Goal: Task Accomplishment & Management: Manage account settings

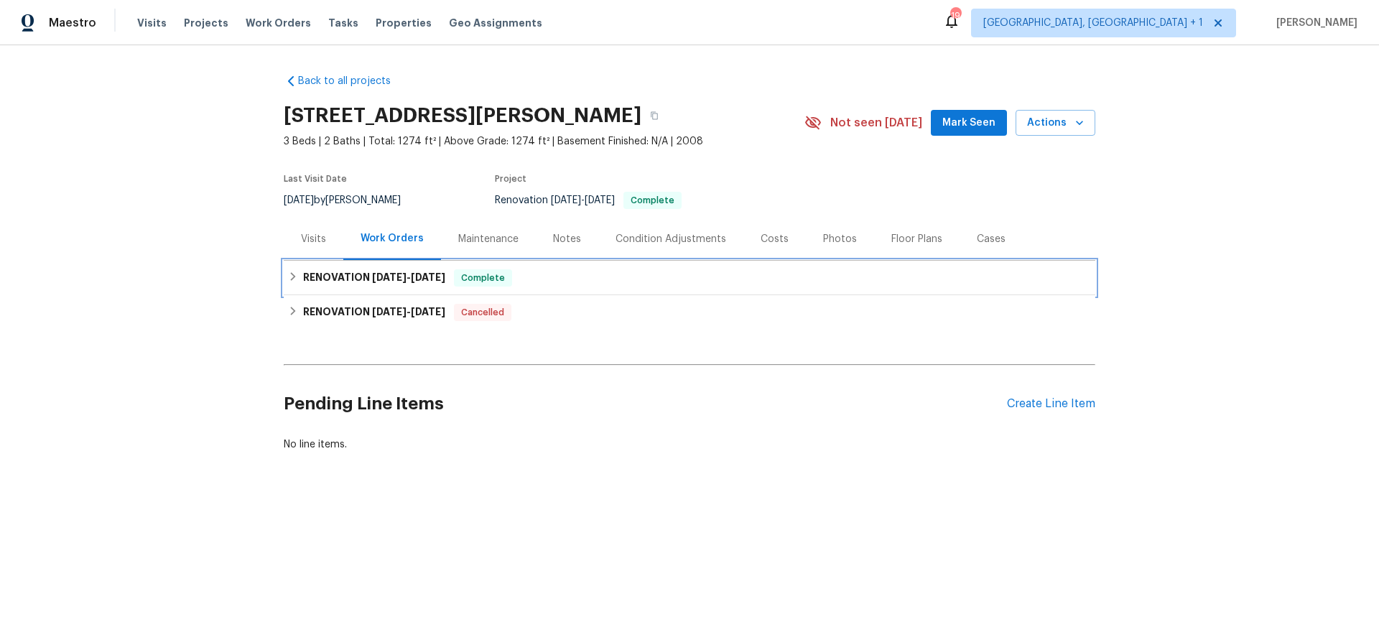
click at [288, 279] on icon at bounding box center [293, 276] width 10 height 10
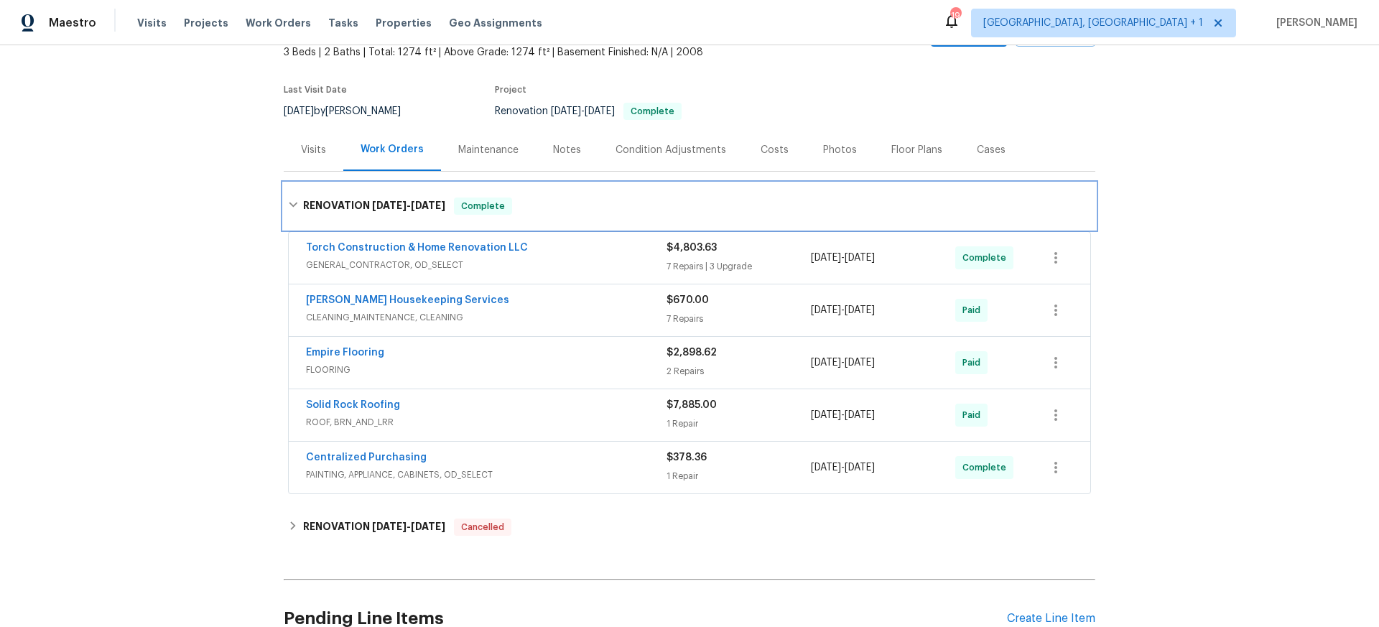
scroll to position [105, 0]
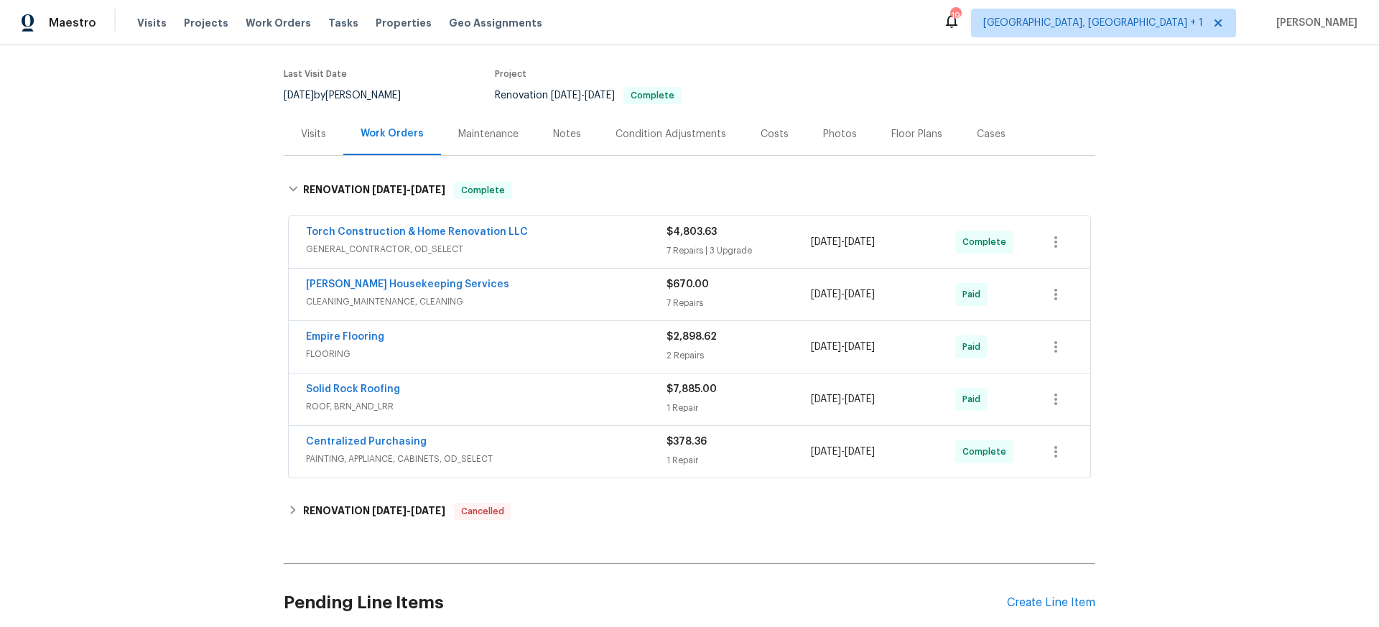
click at [510, 445] on div "Centralized Purchasing" at bounding box center [486, 442] width 361 height 17
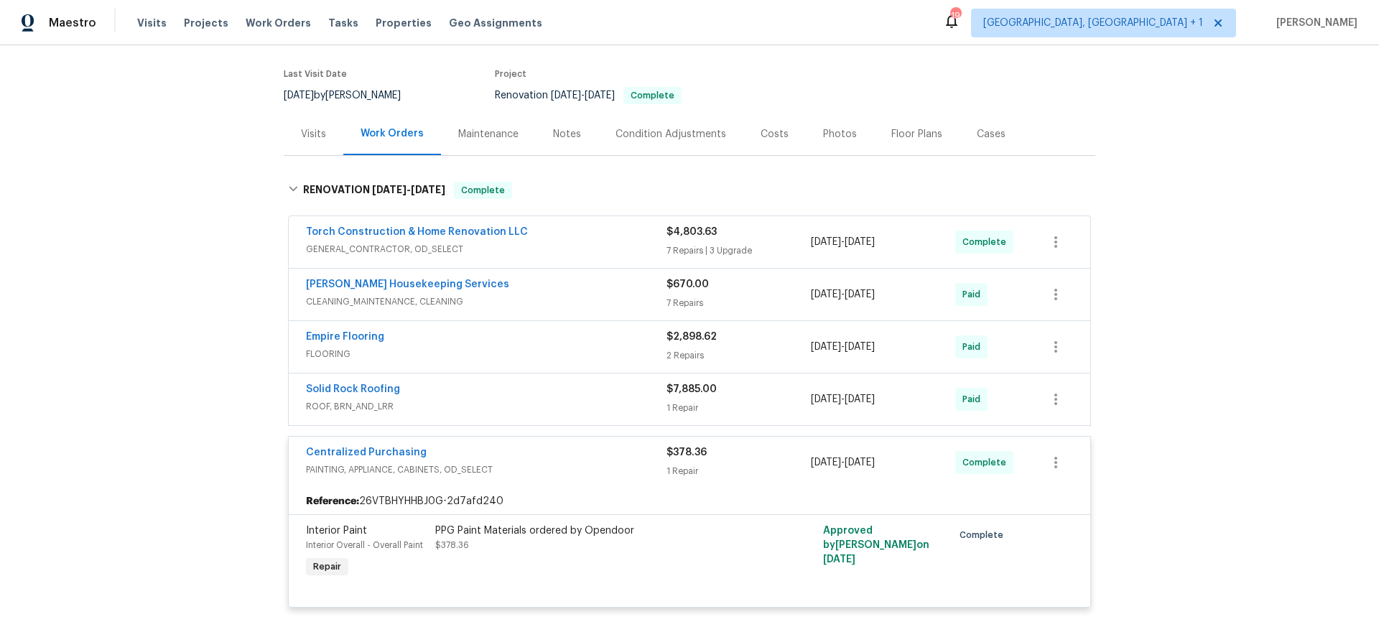
click at [447, 385] on div "Solid Rock Roofing" at bounding box center [486, 390] width 361 height 17
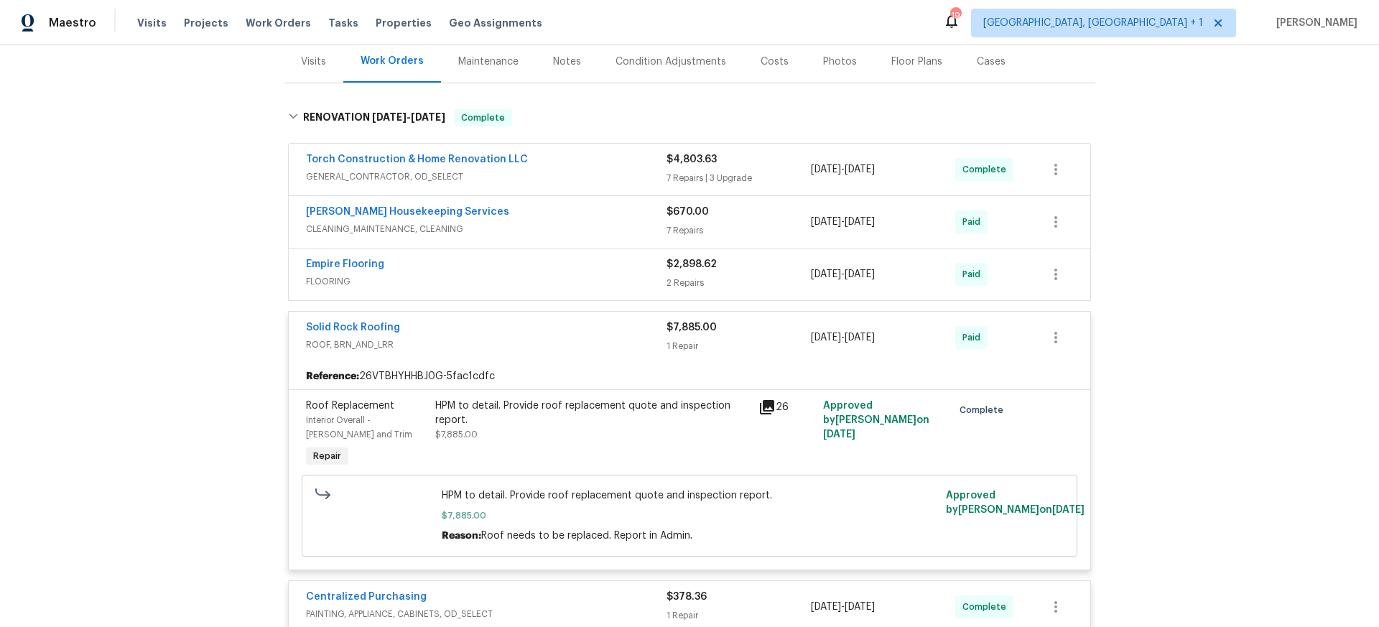
scroll to position [192, 0]
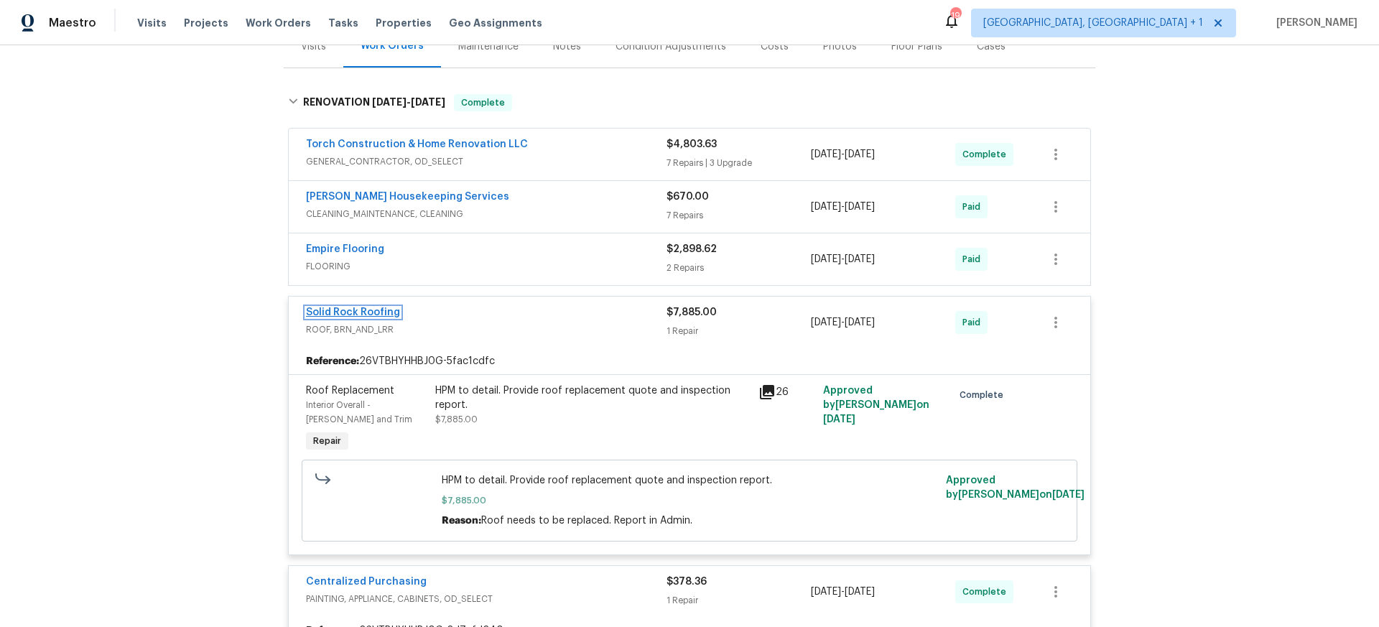
click at [348, 312] on link "Solid Rock Roofing" at bounding box center [353, 312] width 94 height 10
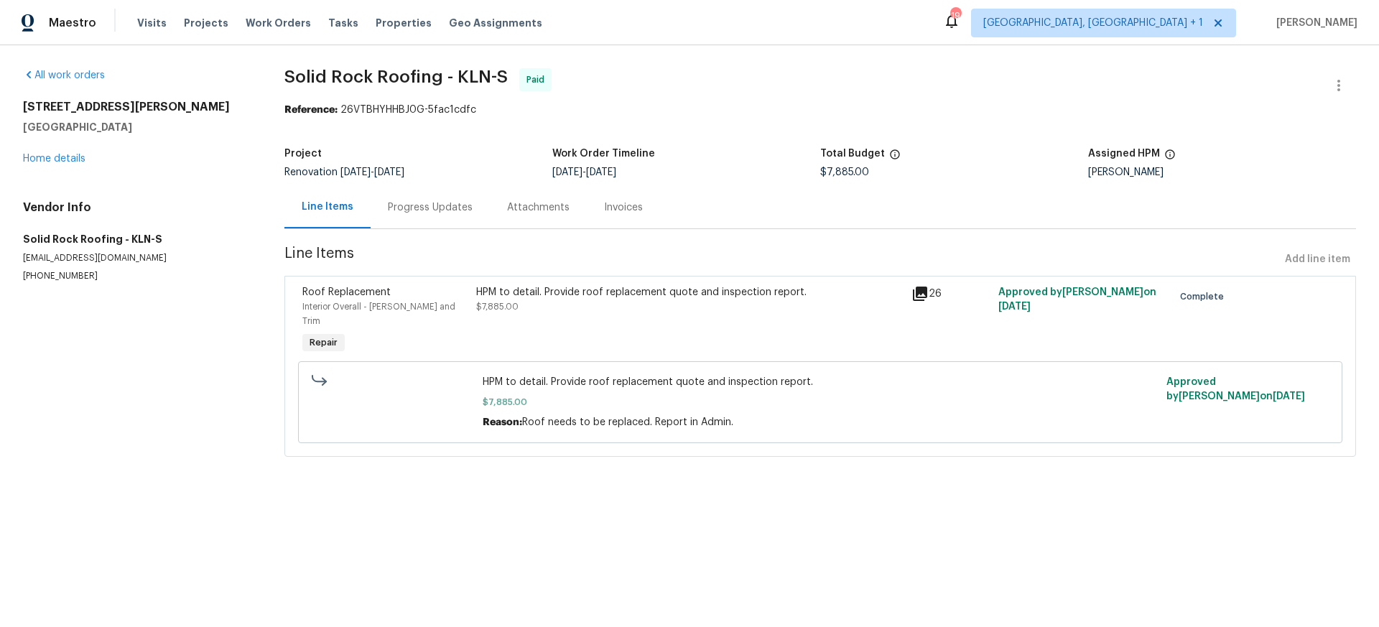
click at [402, 212] on div "Progress Updates" at bounding box center [430, 207] width 85 height 14
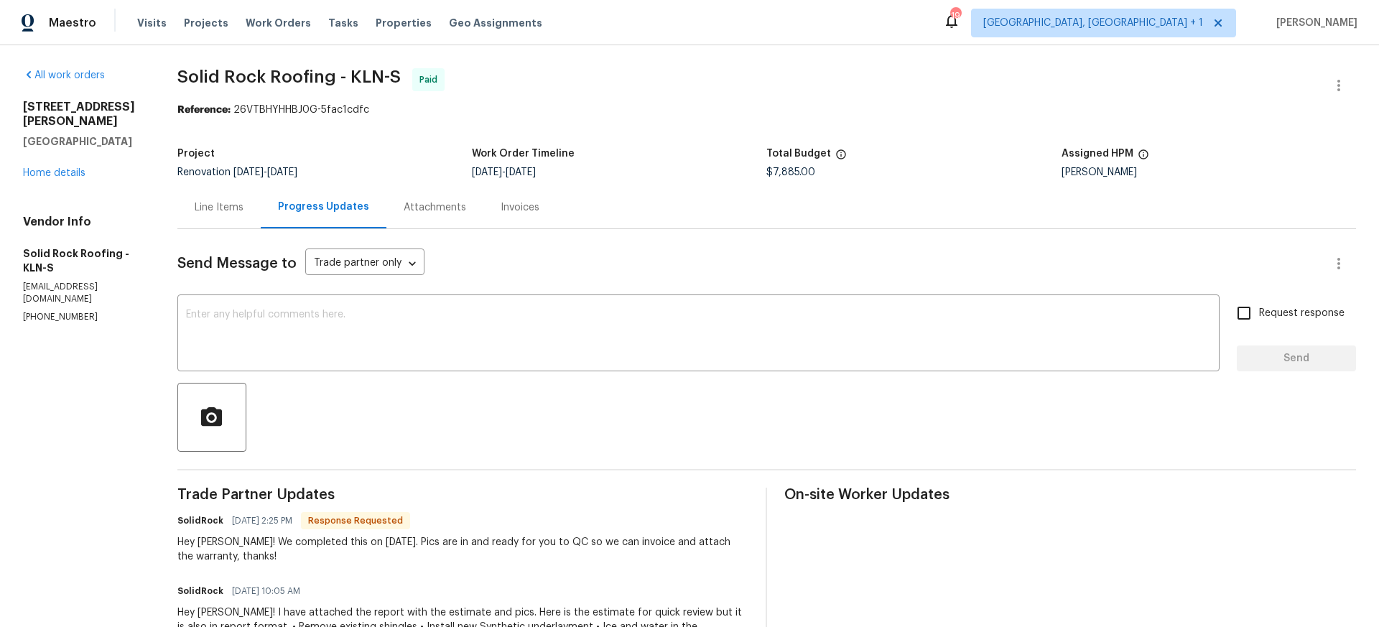
click at [524, 218] on div "Invoices" at bounding box center [519, 207] width 73 height 42
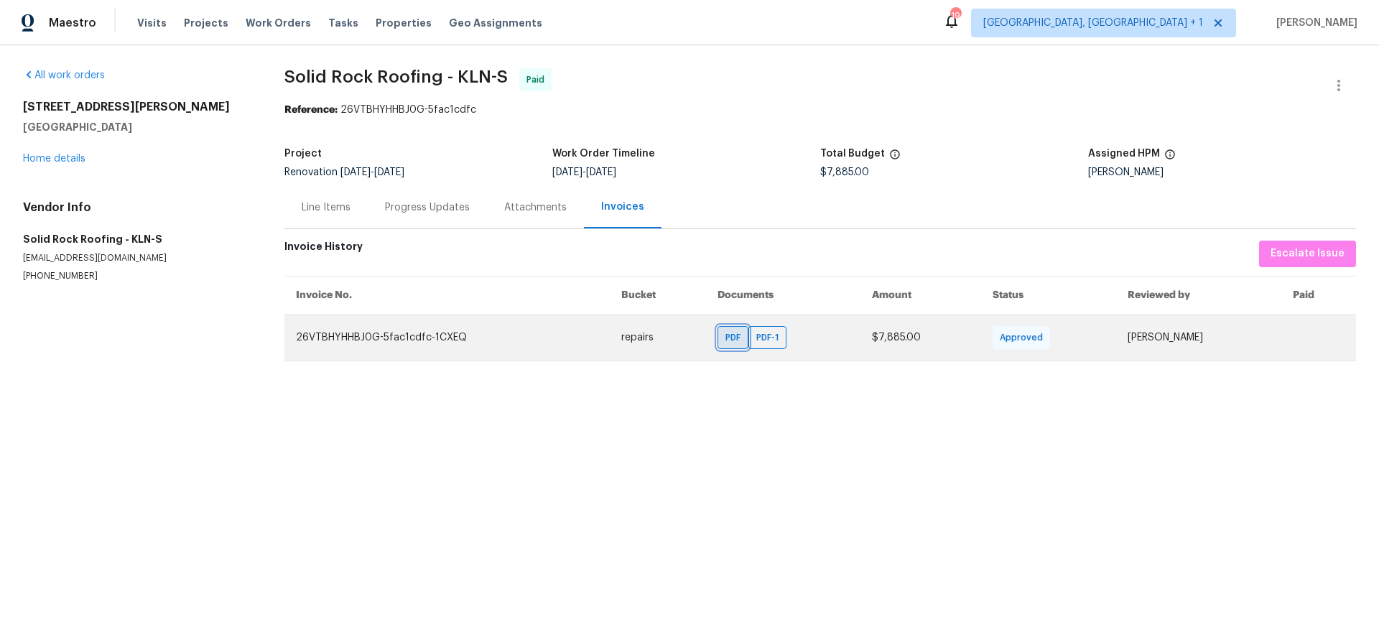
click at [725, 338] on span "PDF" at bounding box center [735, 337] width 21 height 14
